Goal: Information Seeking & Learning: Find contact information

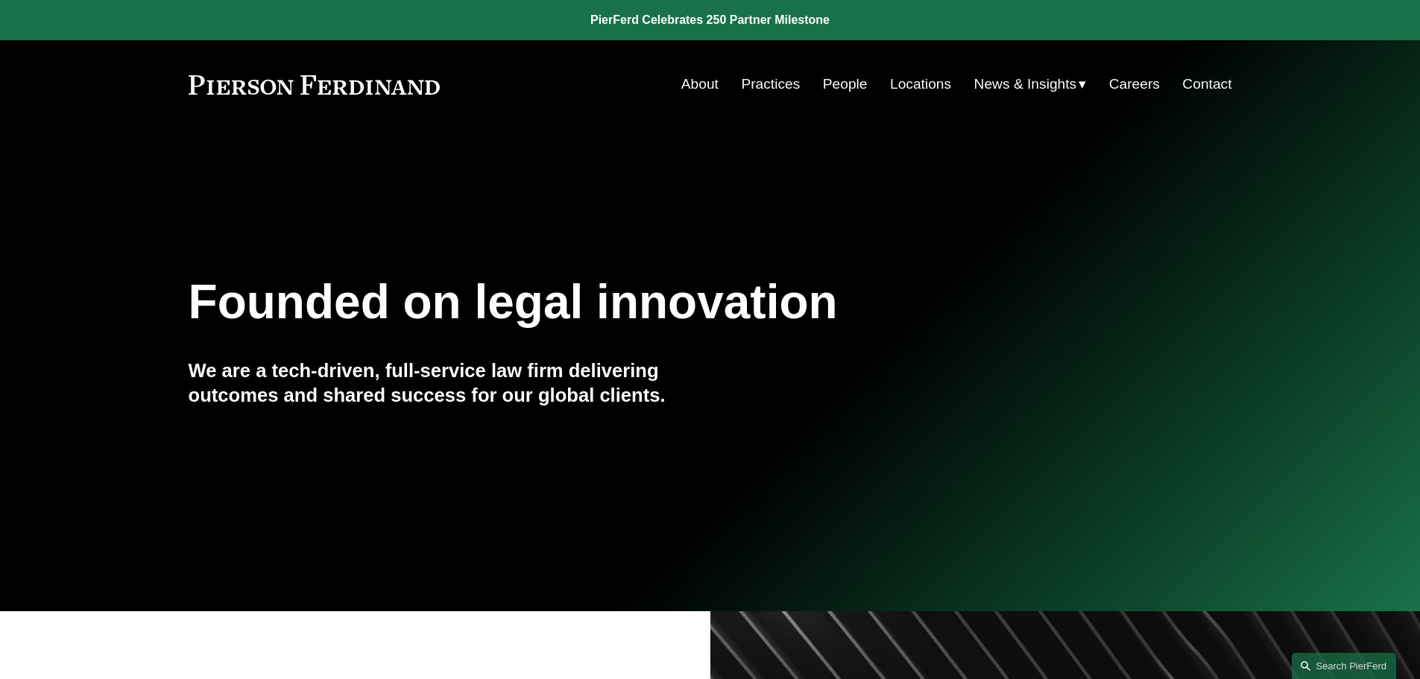
click at [839, 81] on link "People" at bounding box center [845, 84] width 45 height 28
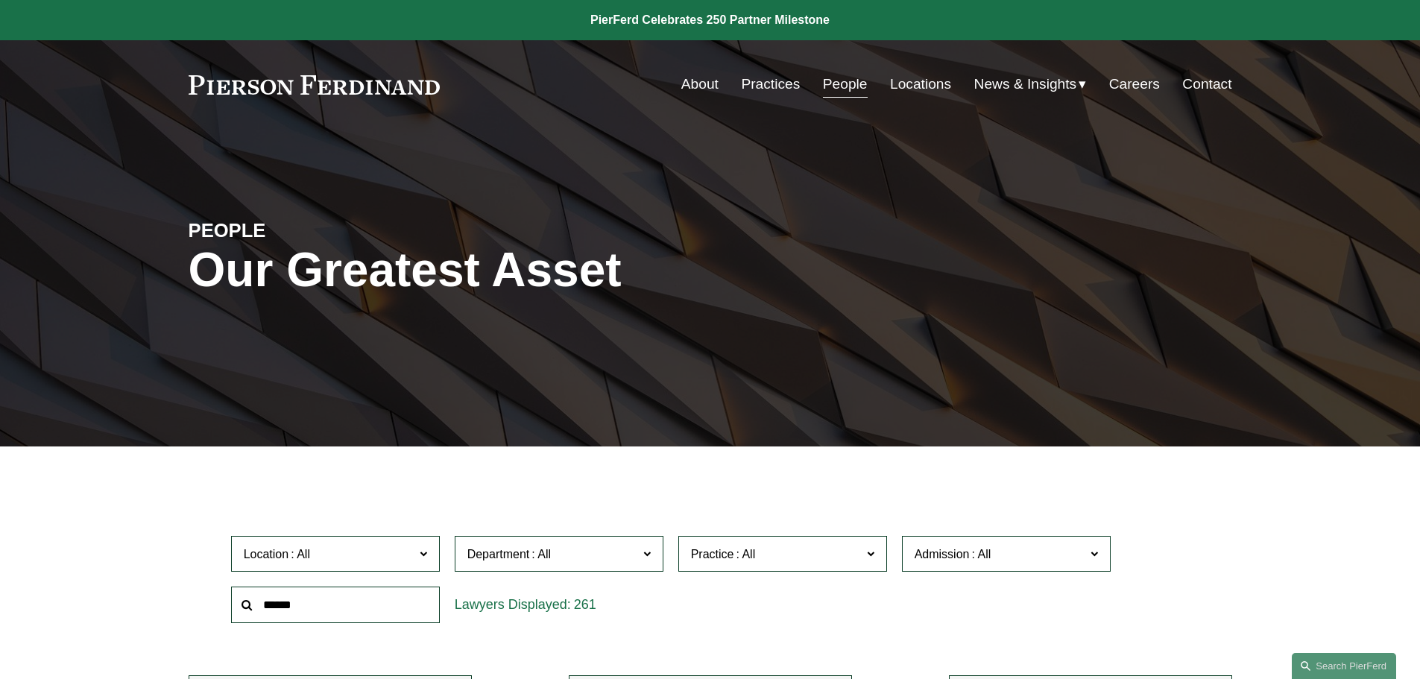
click at [378, 598] on input "text" at bounding box center [335, 605] width 209 height 37
type input "******"
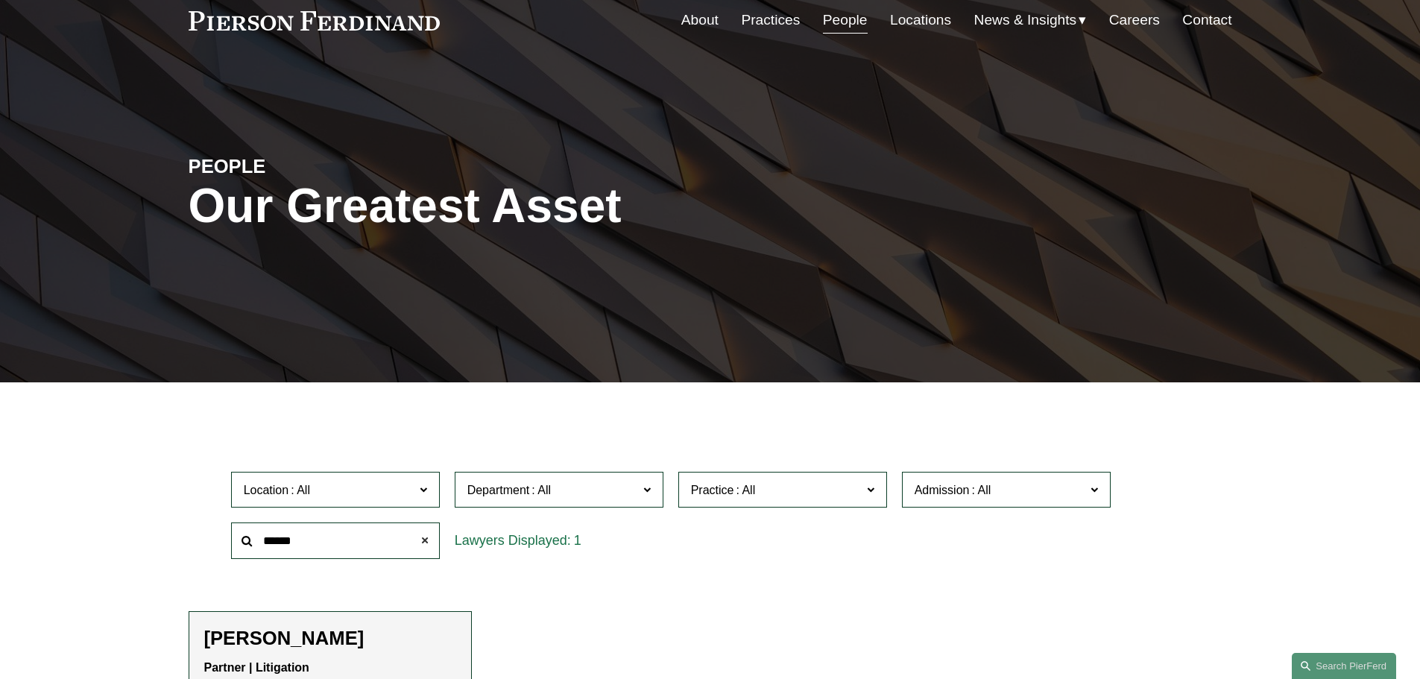
scroll to position [149, 0]
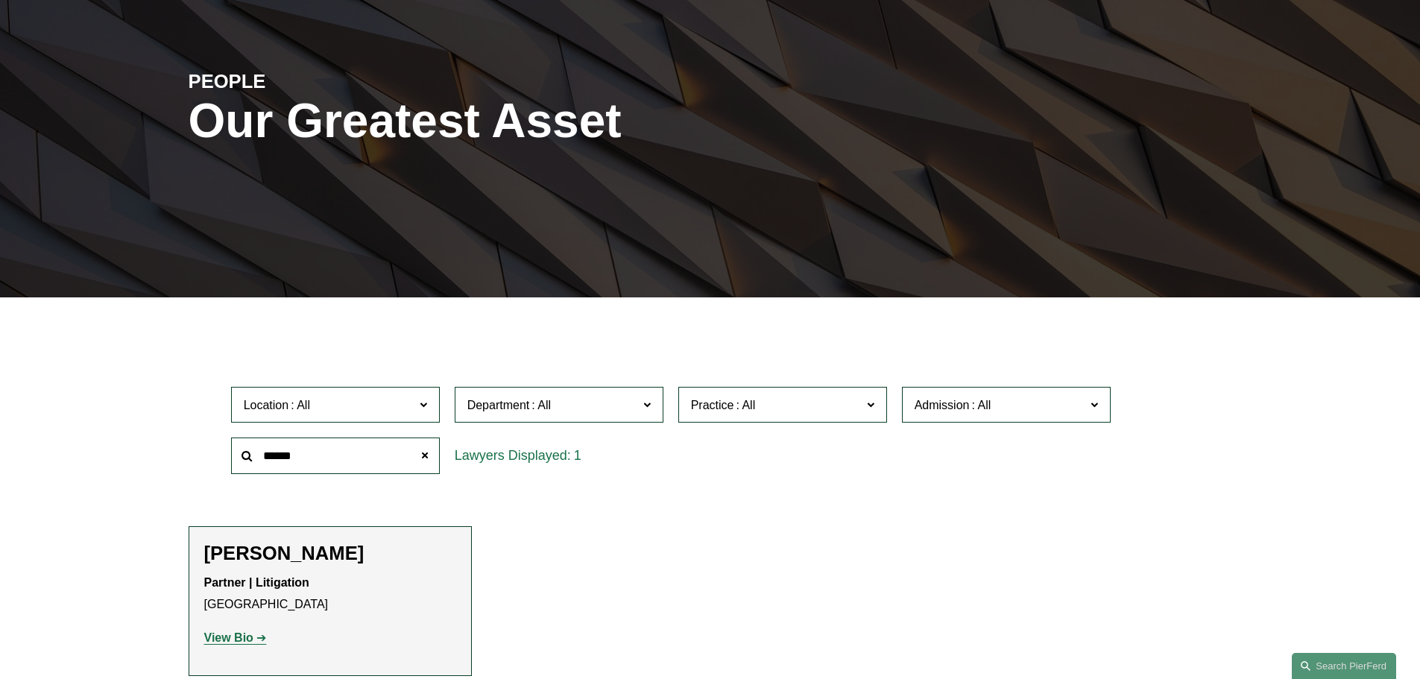
click at [236, 637] on strong "View Bio" at bounding box center [228, 637] width 49 height 13
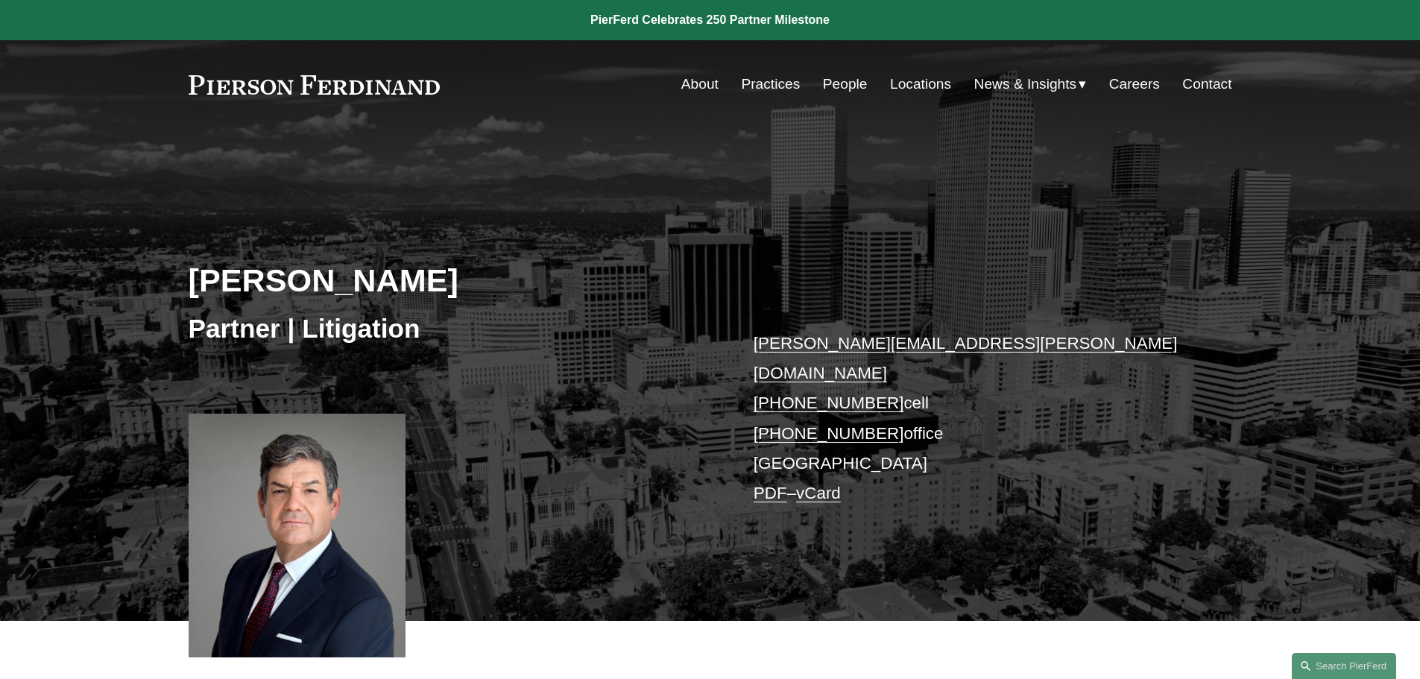
click at [824, 342] on link "joseph.bermudez@pierferd.com" at bounding box center [965, 358] width 424 height 48
drag, startPoint x: 818, startPoint y: 370, endPoint x: 599, endPoint y: 322, distance: 224.4
click at [599, 322] on h3 "Partner | Litigation" at bounding box center [450, 328] width 522 height 33
click at [766, 69] on div "Skip to Content About Practices People Locations" at bounding box center [710, 84] width 1420 height 88
click at [767, 78] on link "Practices" at bounding box center [770, 84] width 59 height 28
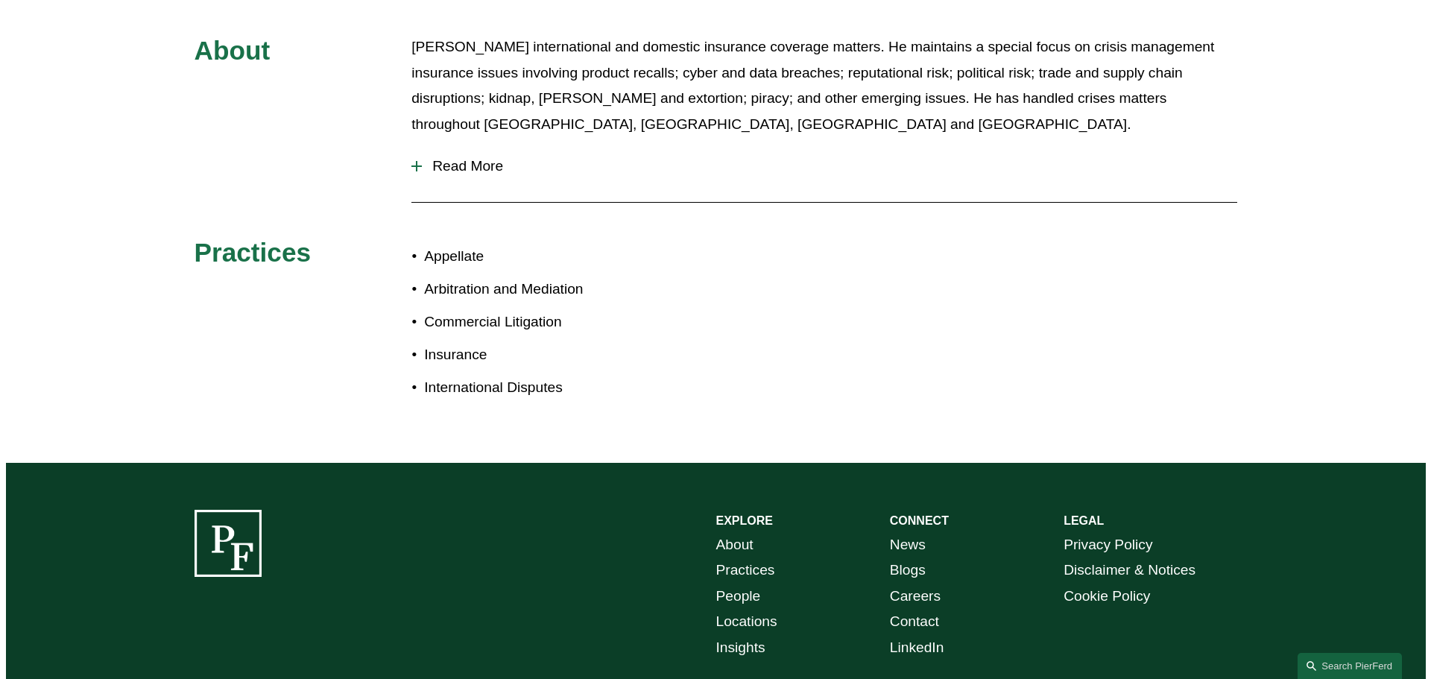
scroll to position [848, 0]
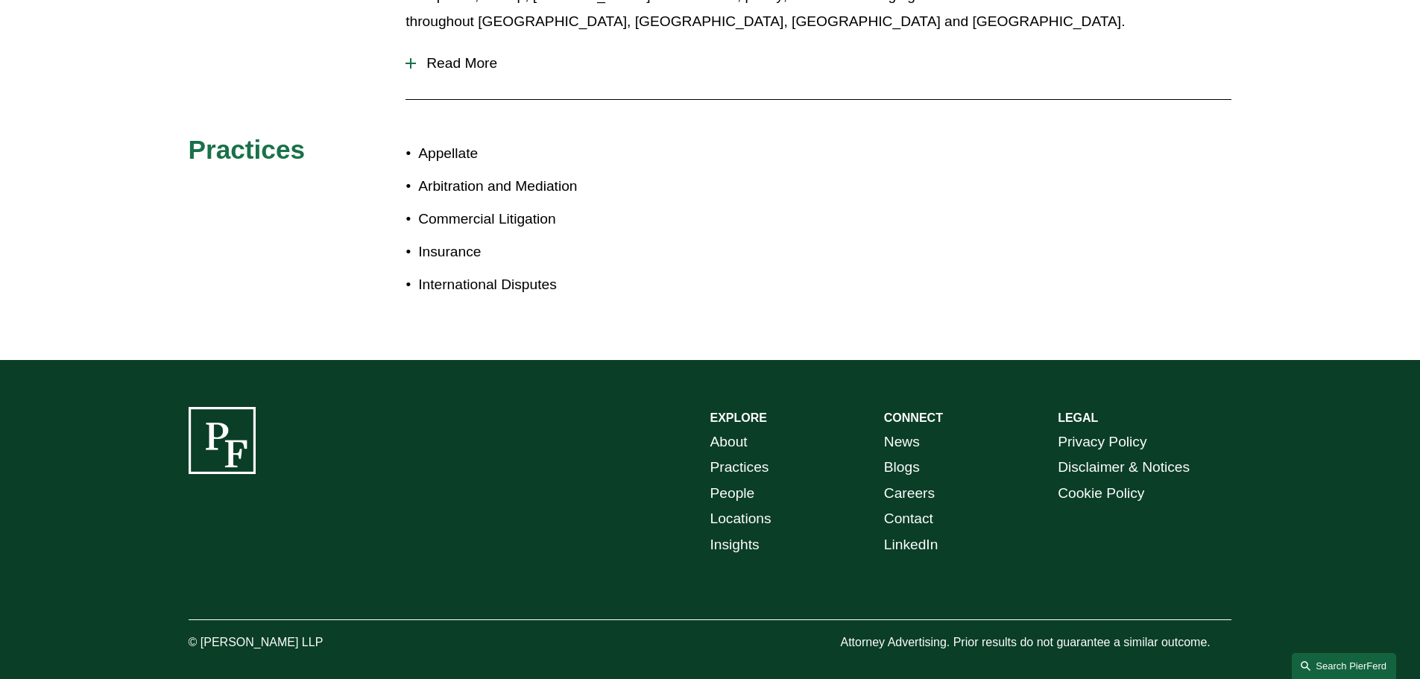
click at [1362, 662] on link "Search this site" at bounding box center [1344, 666] width 104 height 26
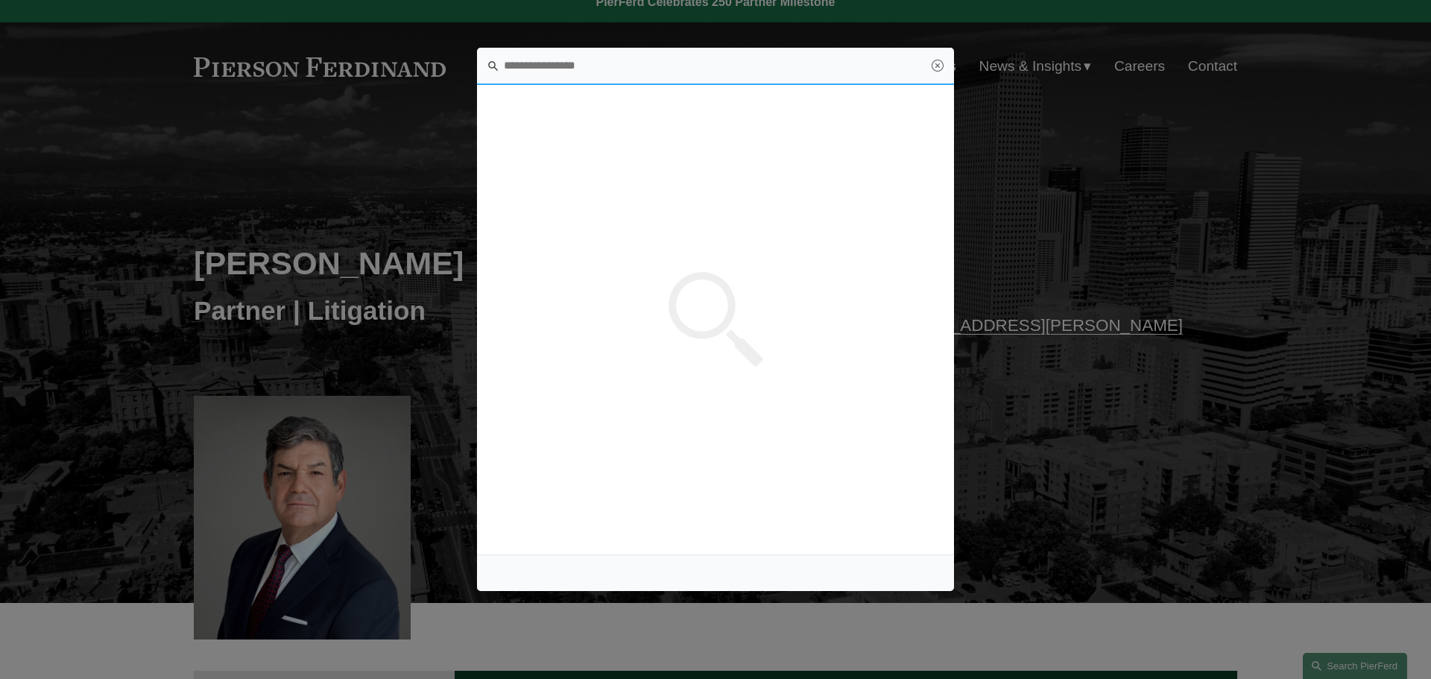
scroll to position [0, 0]
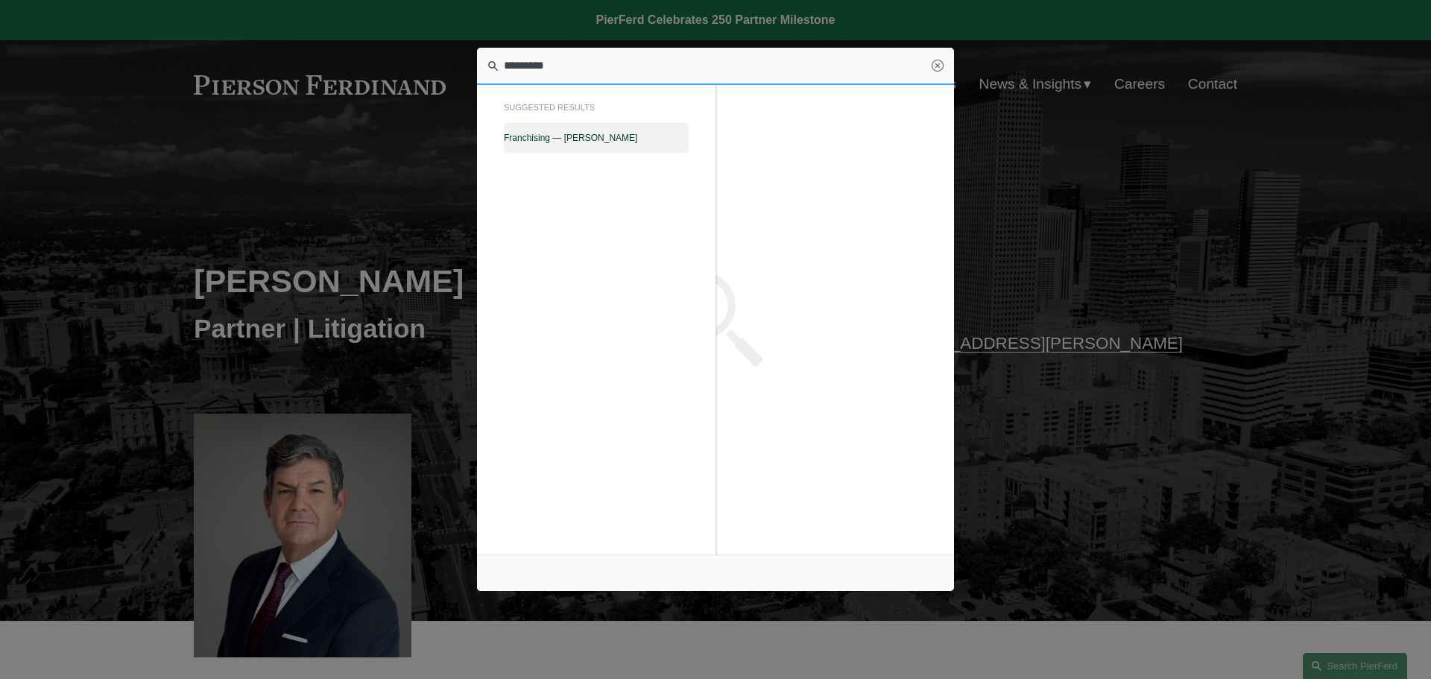
click at [528, 129] on link "Franchising — Pierson Ferdinand LLP" at bounding box center [596, 138] width 185 height 28
type input "*********"
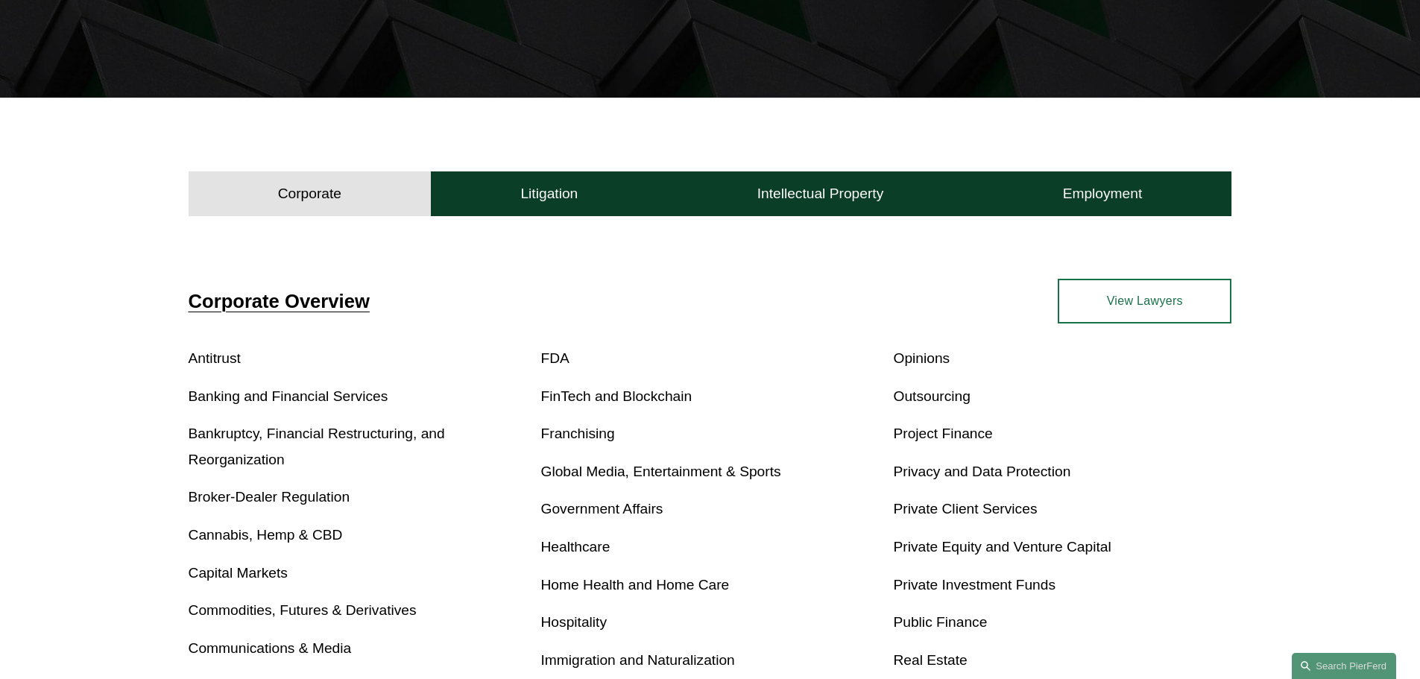
scroll to position [447, 0]
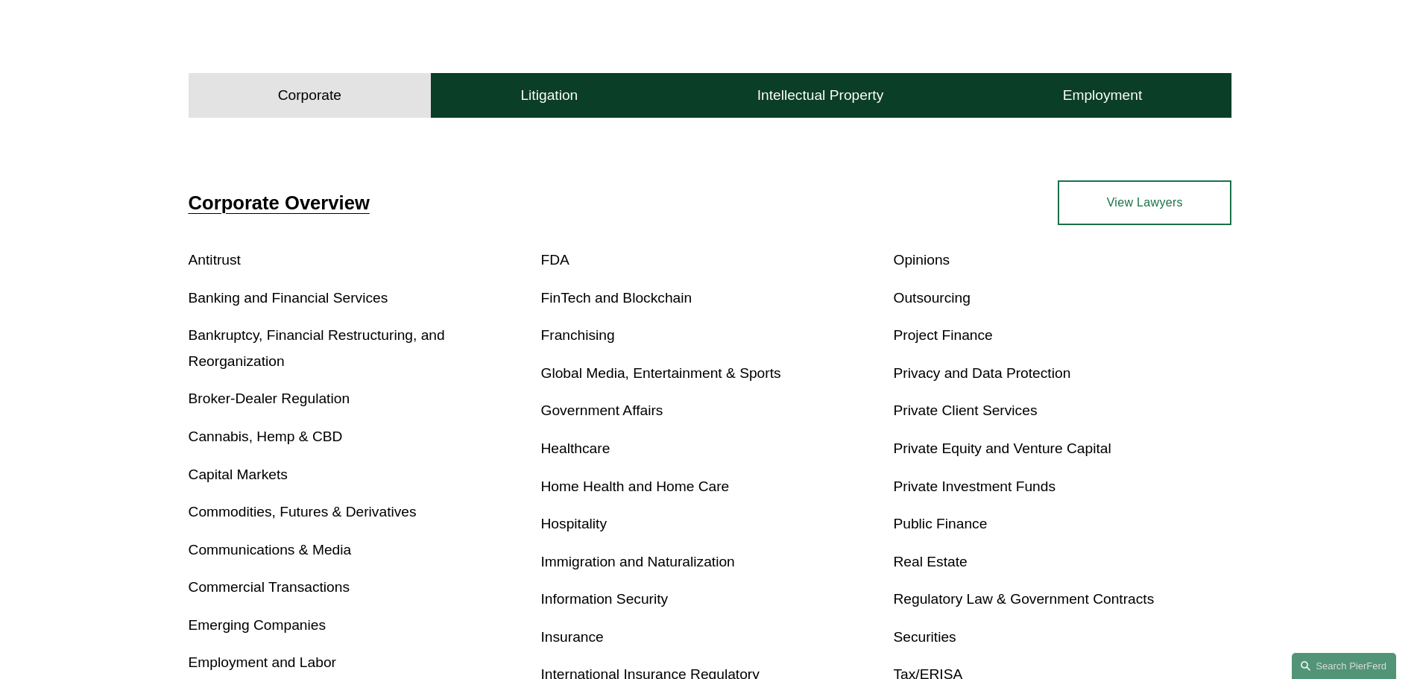
click at [584, 336] on link "Franchising" at bounding box center [578, 335] width 74 height 16
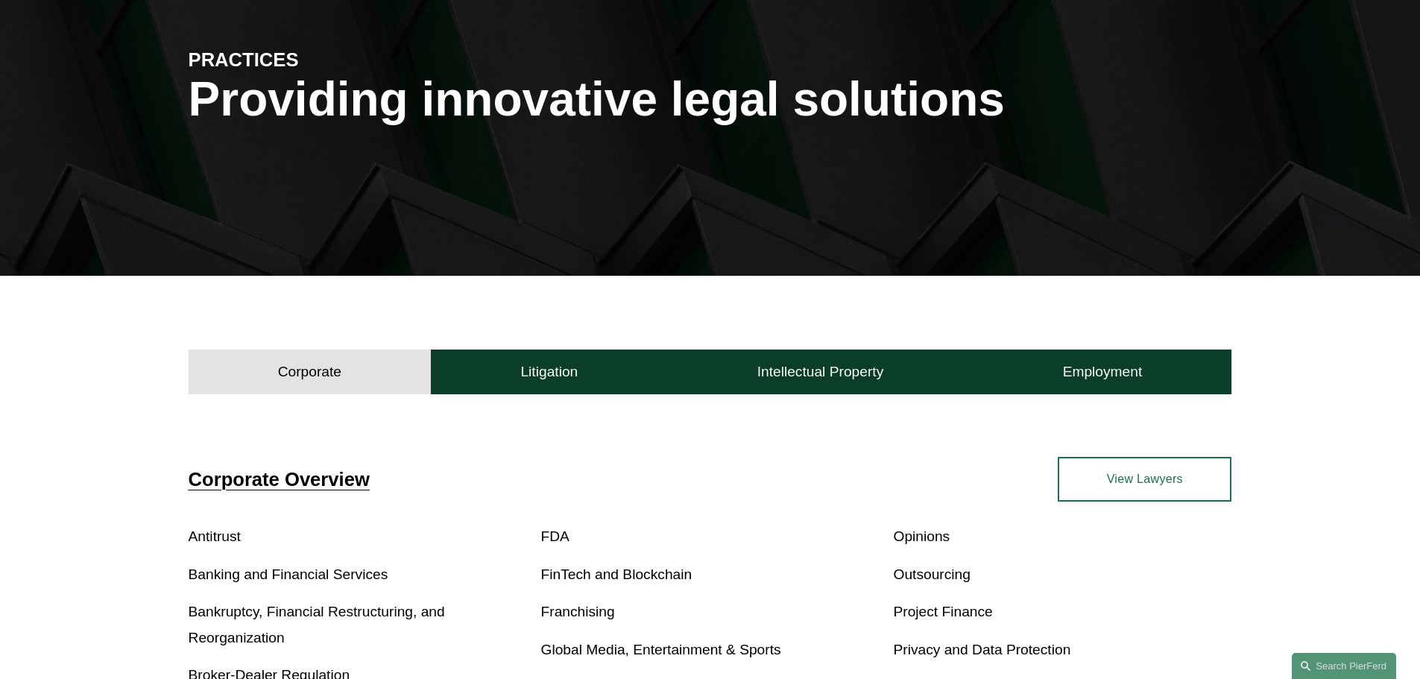
scroll to position [149, 0]
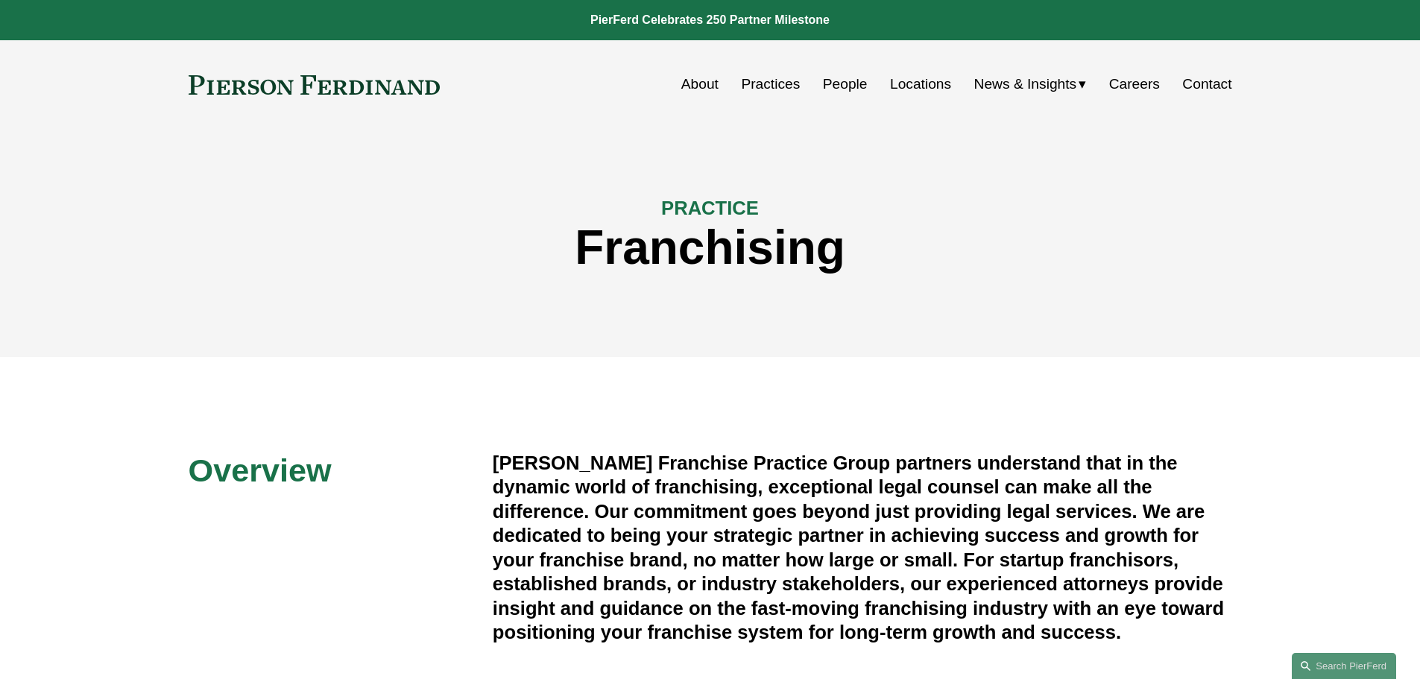
click at [830, 76] on link "People" at bounding box center [845, 84] width 45 height 28
click at [827, 78] on link "People" at bounding box center [845, 84] width 45 height 28
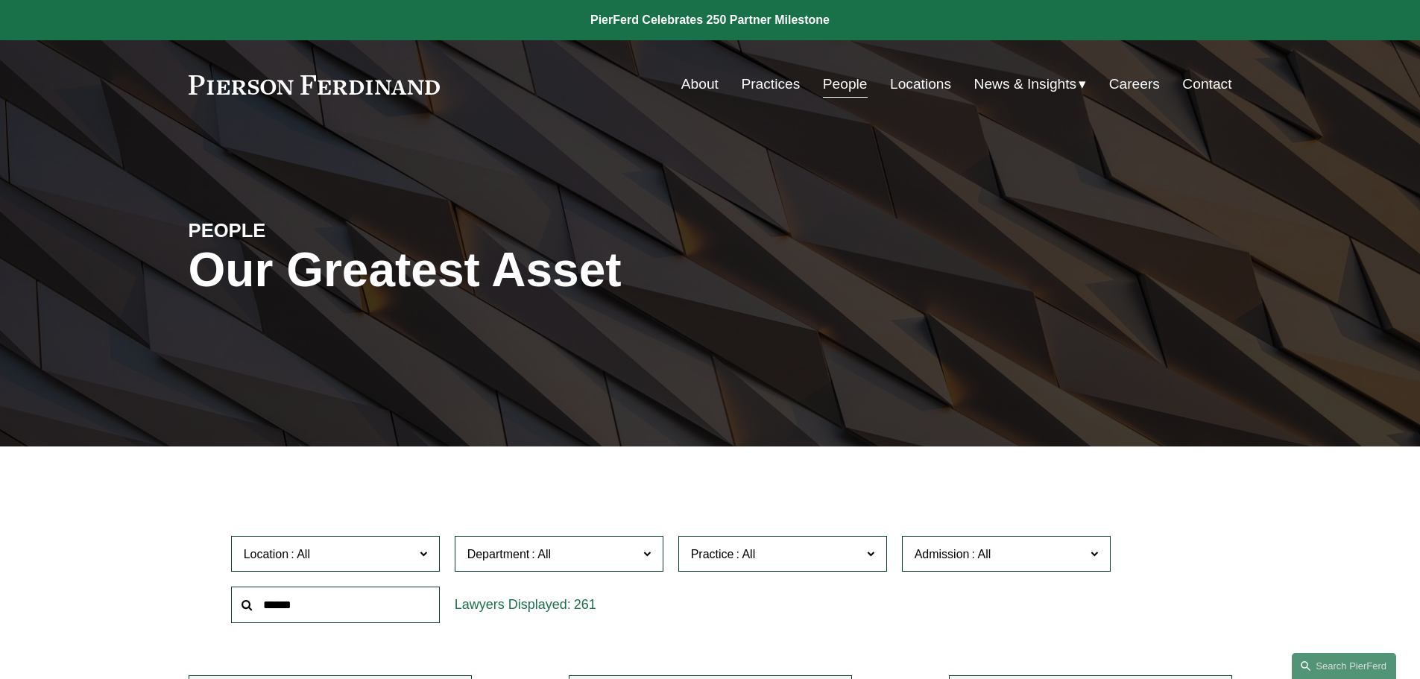
click at [370, 604] on input "text" at bounding box center [335, 605] width 209 height 37
type input "*"
type input "*****"
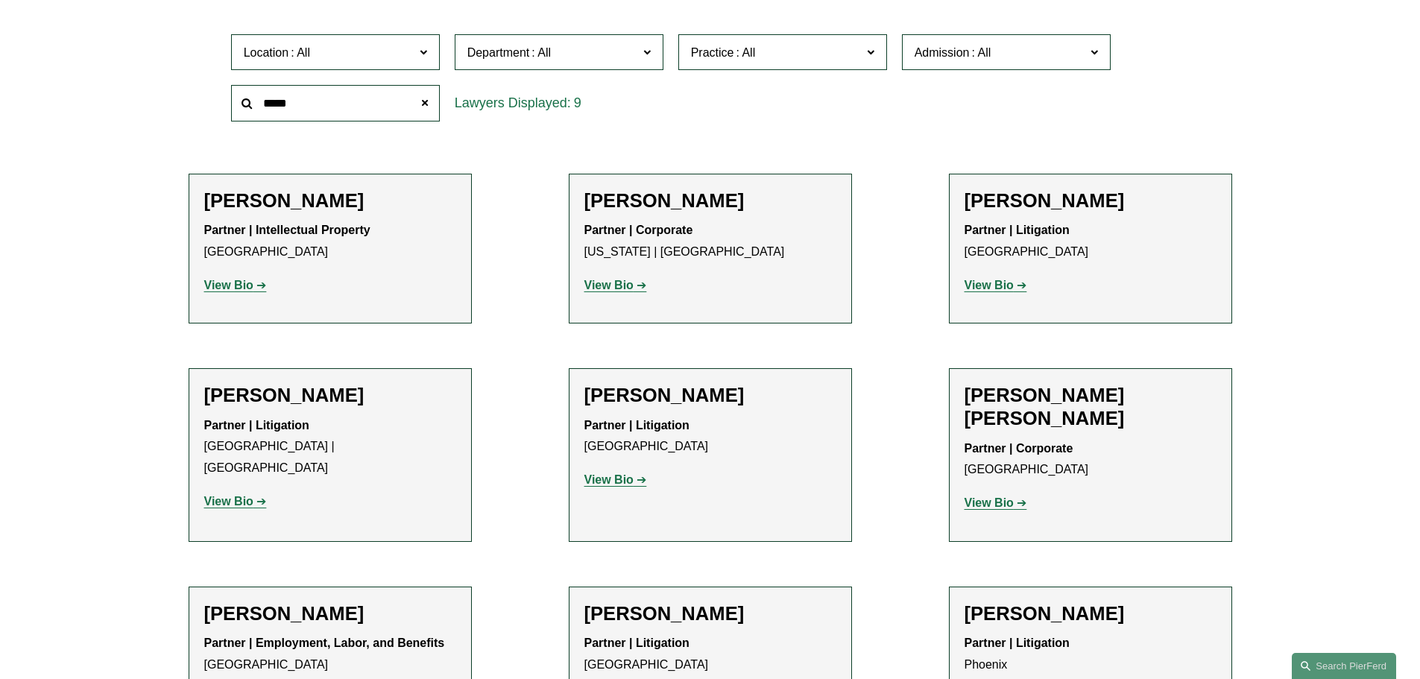
scroll to position [522, 0]
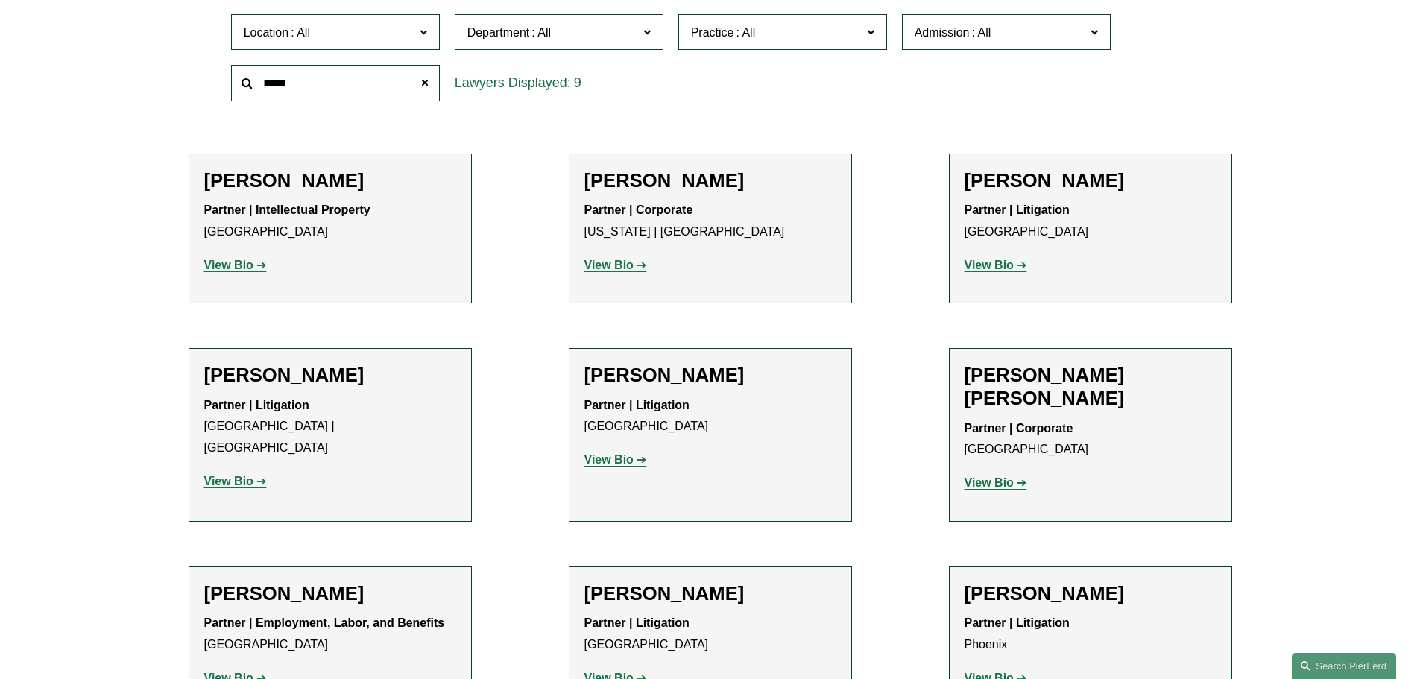
click at [606, 672] on strong "View Bio" at bounding box center [608, 678] width 49 height 13
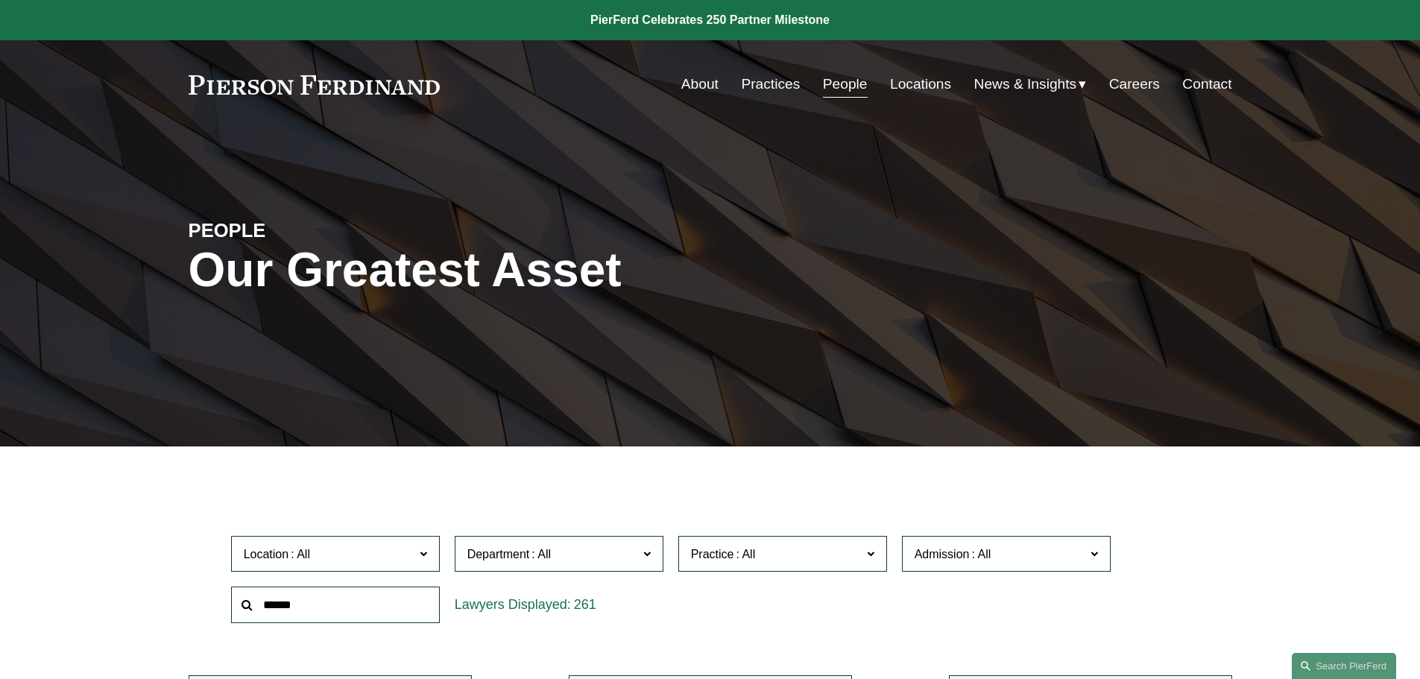
click at [373, 604] on input "text" at bounding box center [335, 605] width 209 height 37
type input "****"
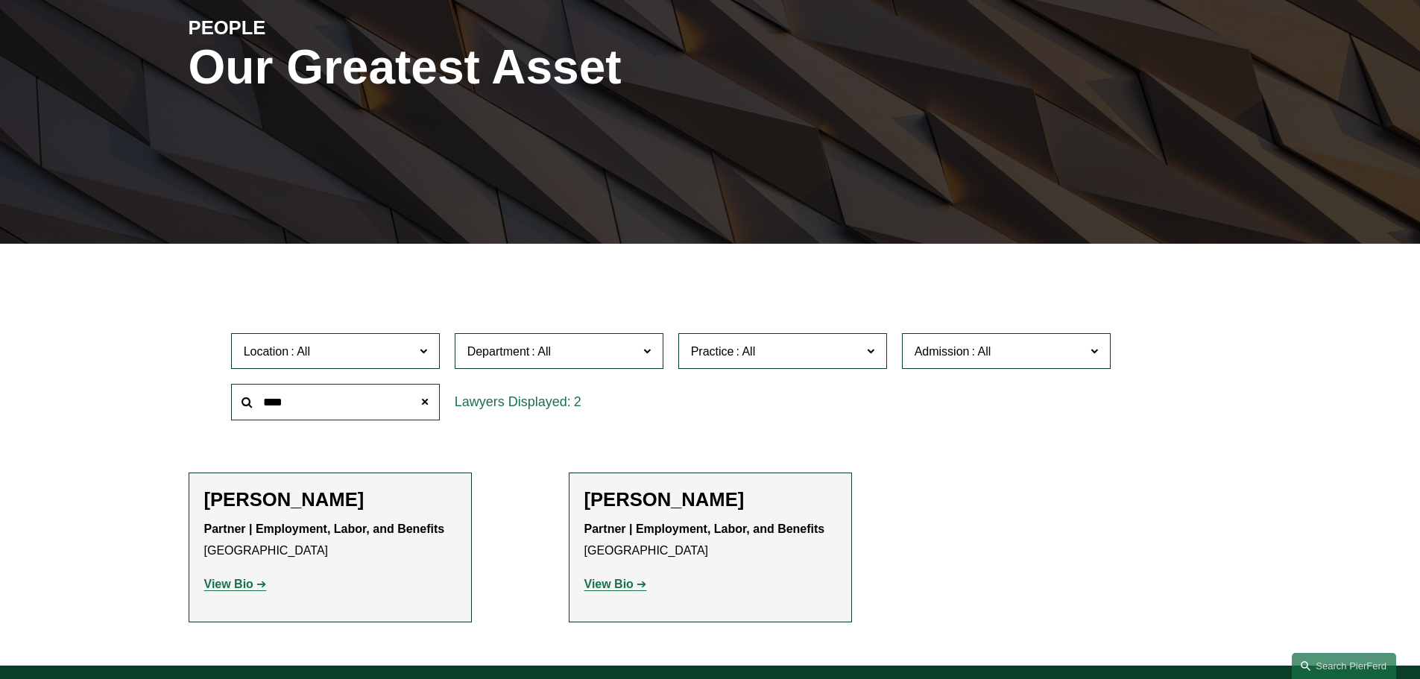
scroll to position [224, 0]
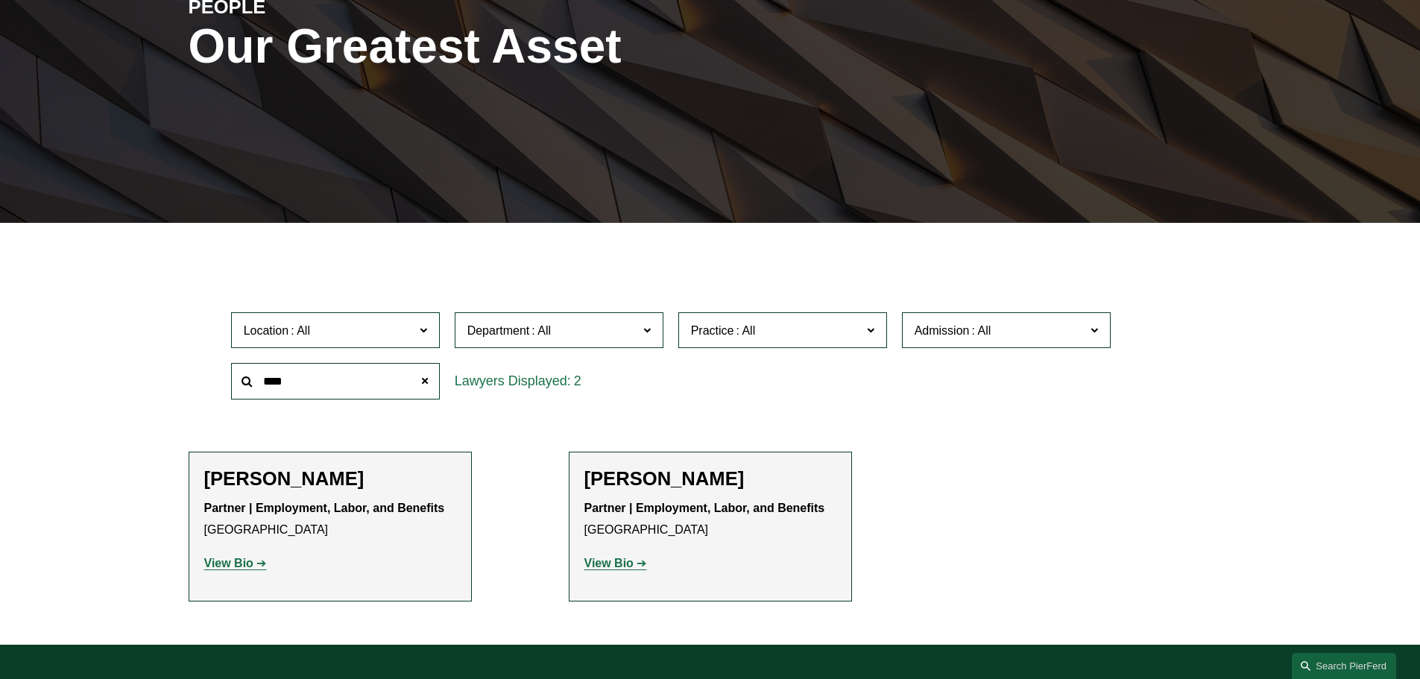
click at [610, 566] on strong "View Bio" at bounding box center [608, 563] width 49 height 13
